Goal: Check status: Check status

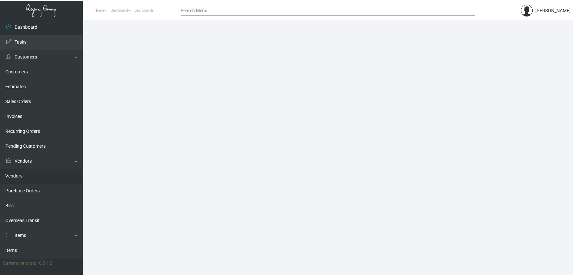
drag, startPoint x: 43, startPoint y: 192, endPoint x: 55, endPoint y: 172, distance: 23.6
click at [43, 192] on link "Purchase Orders" at bounding box center [41, 191] width 83 height 15
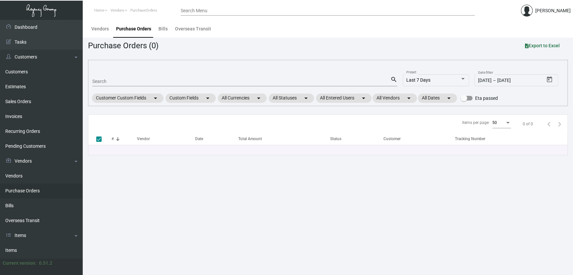
click at [151, 81] on input "Search" at bounding box center [241, 81] width 298 height 5
paste input "106404"
type input "106404"
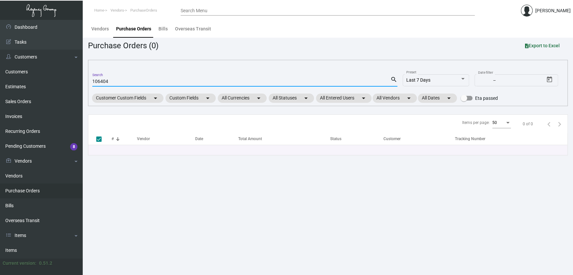
checkbox input "false"
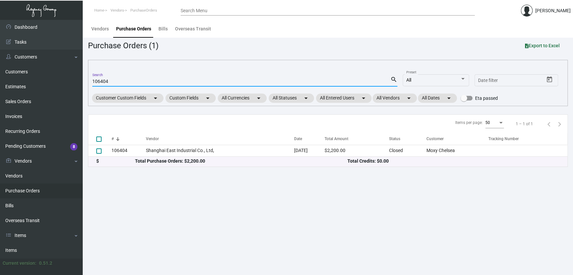
type input "106404"
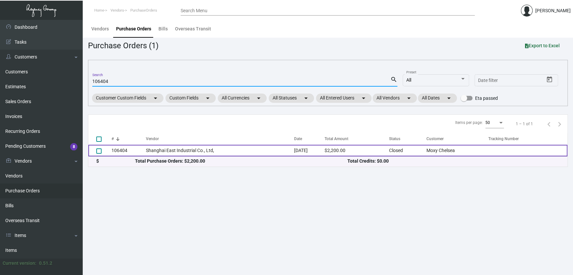
click at [257, 152] on td "Shanghai East Industrial Co., Ltd," at bounding box center [220, 151] width 148 height 12
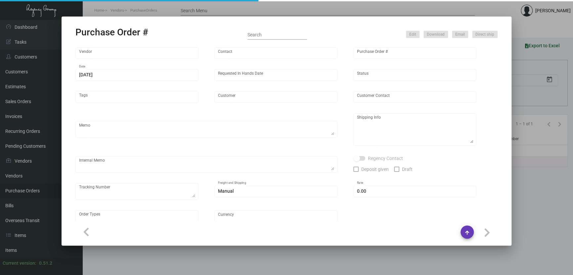
type input "Shanghai East Industrial Co., Ltd,"
type input "David Jiang"
type input "106404"
type input "7/15/2024"
type input "8/16/2024"
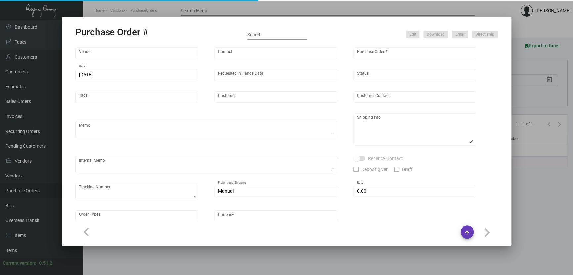
type input "Moxy Chelsea"
type textarea "Please ship by boat to our NJ warehouse."
type textarea "Regency Group NJ - Alex Penate 22 Belgrove Dr. Kearny, NJ, 07032 US"
checkbox input "true"
type input "$ 0.00"
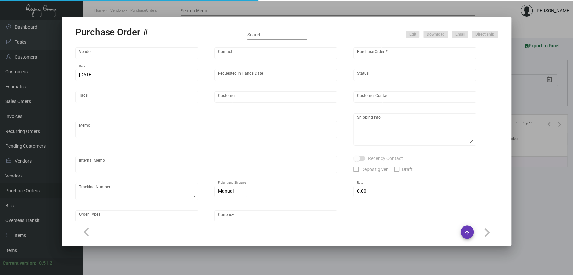
type input "United States Dollar $"
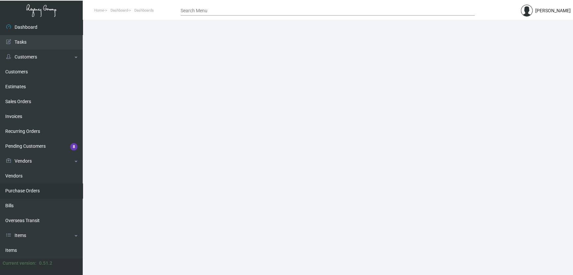
click at [36, 191] on link "Purchase Orders" at bounding box center [41, 191] width 83 height 15
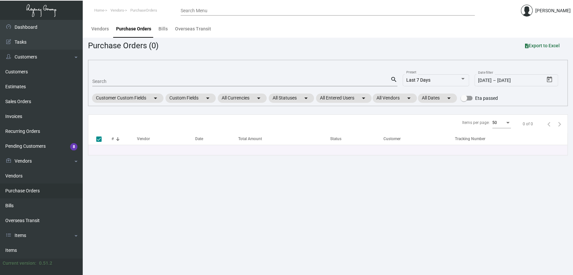
click at [103, 81] on input "Search" at bounding box center [241, 81] width 298 height 5
paste input "106372"
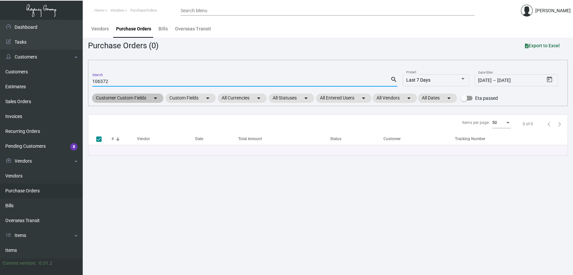
type input "106372"
checkbox input "false"
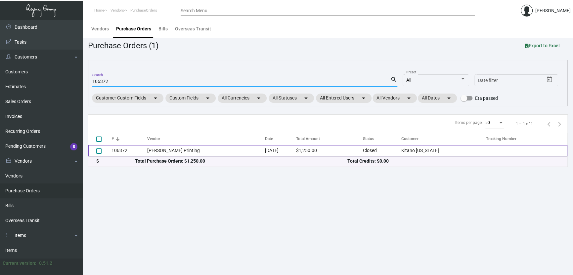
click at [144, 151] on td "106372" at bounding box center [129, 151] width 36 height 12
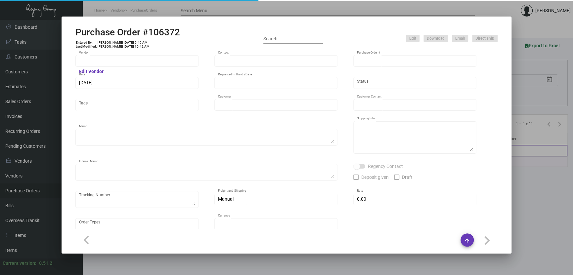
type input "Werner Printing"
type input "Bob Werner"
type input "106372"
type input "7/12/2024"
type input "[DATE]"
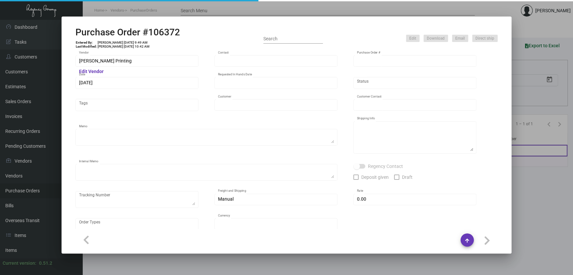
type input "Kitano [US_STATE]"
type input "[PERSON_NAME]"
type textarea "PLEASE SEND PDF PROOFS TO OUR ART TEAM ; [EMAIL_ADDRESS][DOMAIN_NAME] WITH ME I…"
type textarea "Kitano [US_STATE] - [PERSON_NAME][GEOGRAPHIC_DATA][STREET_ADDRESS][US_STATE]"
type textarea "7.15 - Proofs sent over; APPROVED. 8.8 - Requested for update // pending Vendor…"
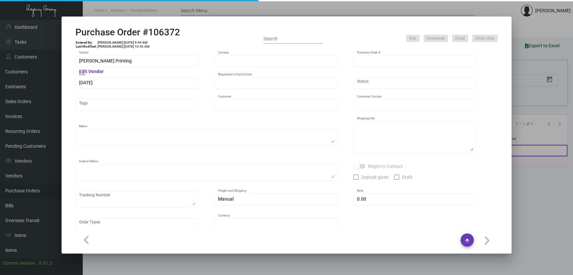
type input "$ 0.00"
type input "United States Dollar $"
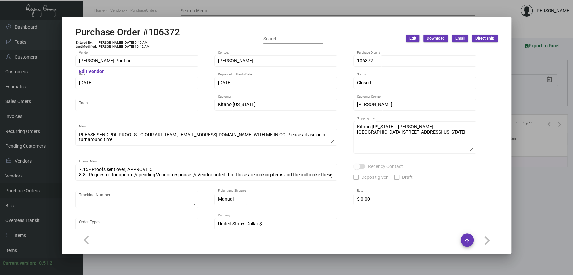
click at [518, 209] on div at bounding box center [286, 137] width 573 height 275
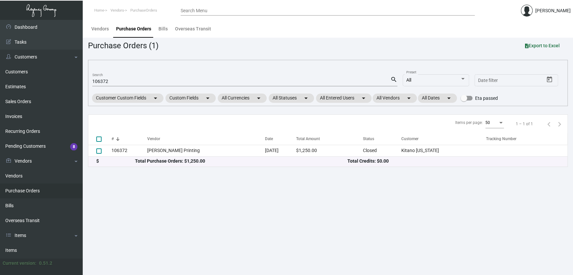
drag, startPoint x: 149, startPoint y: 210, endPoint x: 149, endPoint y: 203, distance: 7.3
click at [149, 203] on main "Vendors Purchase Orders Bills Overseas Transit Purchase Orders (1) Export to Ex…" at bounding box center [328, 147] width 490 height 255
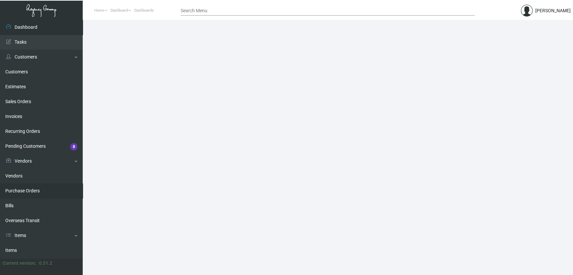
click at [38, 188] on link "Purchase Orders" at bounding box center [41, 191] width 83 height 15
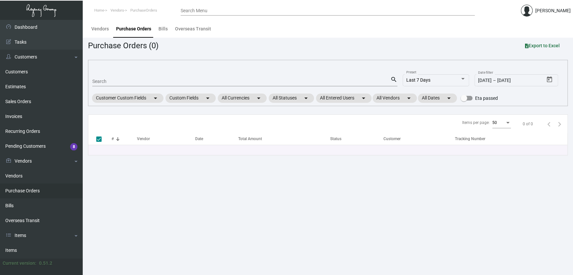
click at [115, 79] on input "Search" at bounding box center [241, 81] width 298 height 5
type input "106372"
checkbox input "false"
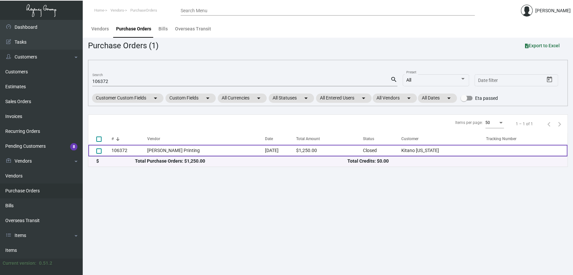
click at [172, 154] on td "[PERSON_NAME] Printing" at bounding box center [206, 151] width 118 height 12
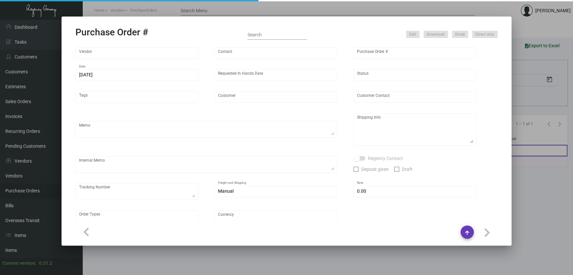
type input "[PERSON_NAME] Printing"
type input "[PERSON_NAME]"
type input "106372"
type input "[DATE]"
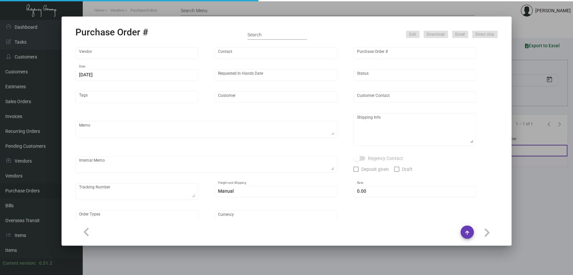
type input "Kitano [US_STATE]"
type input "[PERSON_NAME]"
type textarea "PLEASE SEND PDF PROOFS TO OUR ART TEAM ; [EMAIL_ADDRESS][DOMAIN_NAME] WITH ME I…"
type textarea "Kitano [US_STATE] - [PERSON_NAME][GEOGRAPHIC_DATA][STREET_ADDRESS][US_STATE]"
type textarea "7.15 - Proofs sent over; APPROVED. 8.8 - Requested for update // pending Vendor…"
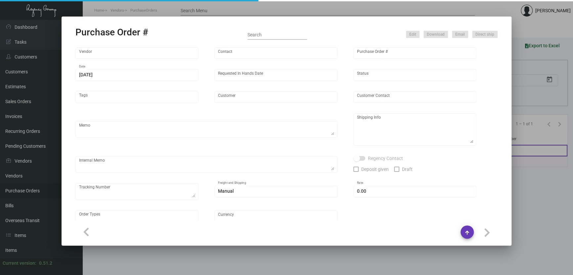
type input "$ 0.00"
type input "United States Dollar $"
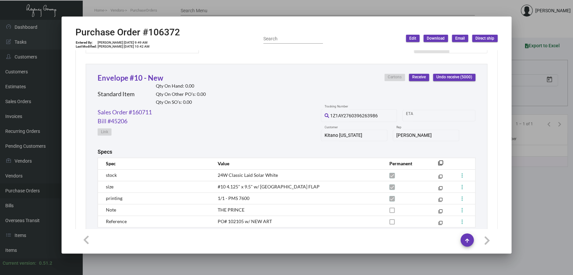
scroll to position [298, 0]
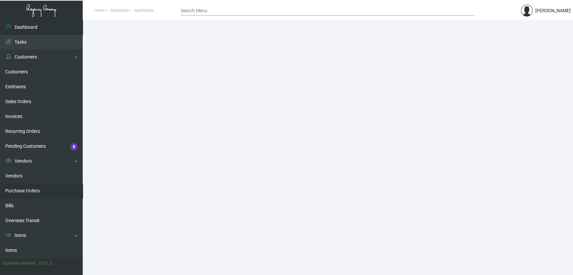
click at [59, 188] on link "Purchase Orders" at bounding box center [41, 191] width 83 height 15
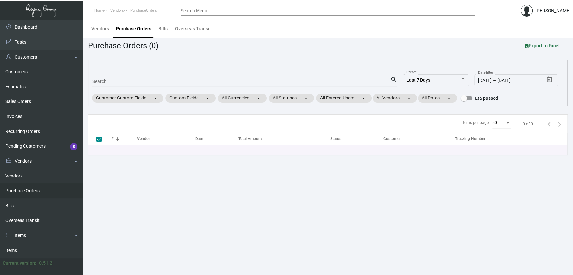
click at [0, 184] on link "Purchase Orders" at bounding box center [41, 191] width 83 height 15
click at [150, 77] on div "Search" at bounding box center [241, 81] width 298 height 10
paste input "107182"
type input "107182"
checkbox input "false"
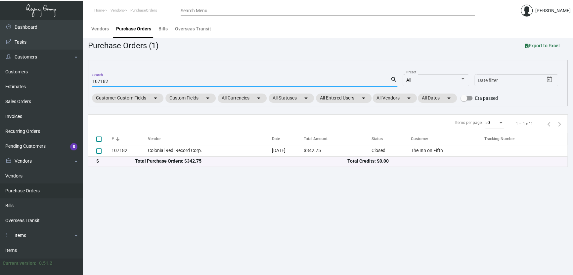
click at [256, 188] on main "Vendors Purchase Orders Bills Overseas Transit Purchase Orders (1) Export to Ex…" at bounding box center [328, 147] width 490 height 255
click at [148, 76] on div "107182 Search" at bounding box center [241, 81] width 298 height 10
click at [148, 77] on div "107182 Search" at bounding box center [241, 81] width 298 height 10
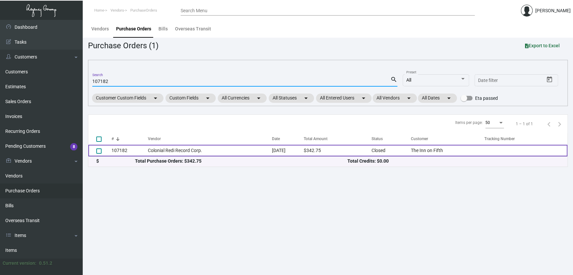
click at [171, 148] on td "Colonial Redi Record Corp." at bounding box center [210, 151] width 124 height 12
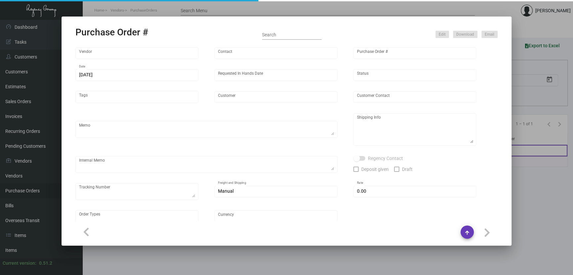
type input "Colonial Redi Record Corp."
type input "Barbara Berkovits"
type input "107182"
type input "9/3/2024"
type input "9/11/2024"
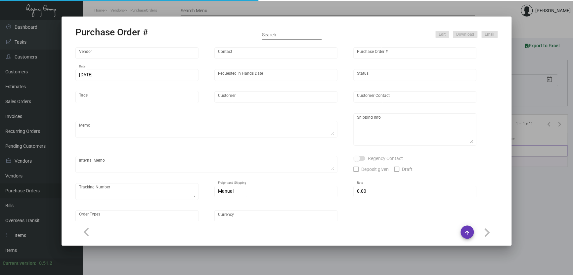
type input "The Inn on Fifth"
type input "Alex Browere"
type textarea "PLEASE SEND PDF PROOFS TO OUR ART TEAM; ART@THEREGENCYGROUP.NET WITH ME IN CC! …"
type textarea "The Inn on Fifth - Alex Browere 699 5th Avenue South Naples, FL, 34102 US"
type input "$ 0.00"
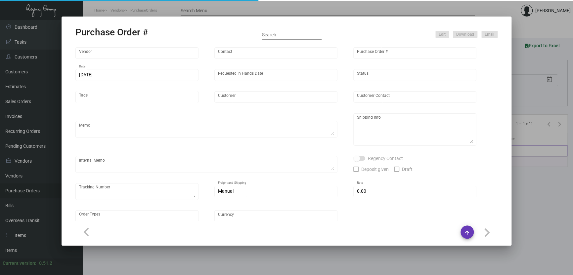
type input "United States Dollar $"
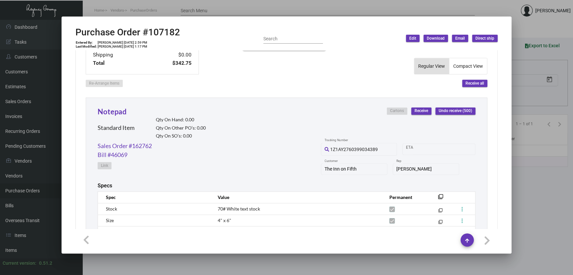
scroll to position [364, 0]
